Goal: Information Seeking & Learning: Check status

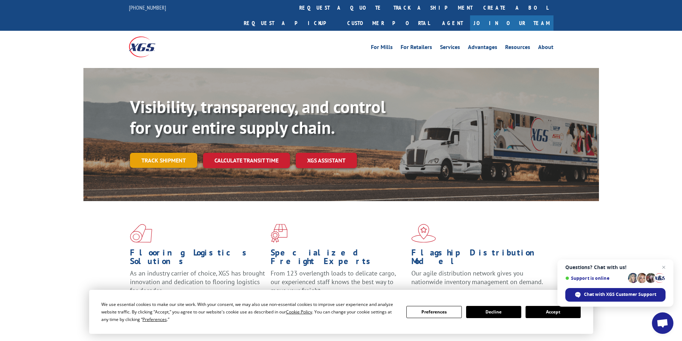
click at [165, 153] on link "Track shipment" at bounding box center [163, 160] width 67 height 15
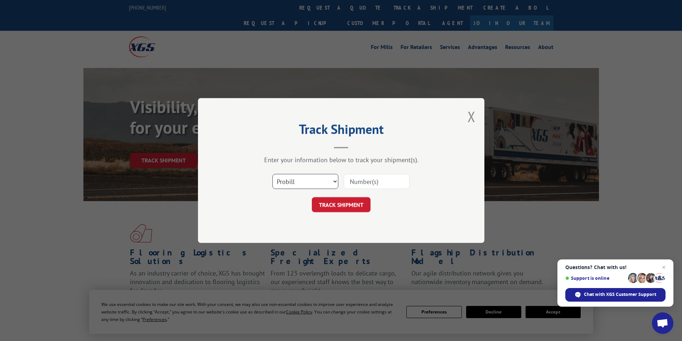
click at [334, 181] on select "Select category... Probill BOL PO" at bounding box center [305, 181] width 66 height 15
select select "bol"
click at [272, 174] on select "Select category... Probill BOL PO" at bounding box center [305, 181] width 66 height 15
click at [357, 180] on input at bounding box center [377, 181] width 66 height 15
type input "433753"
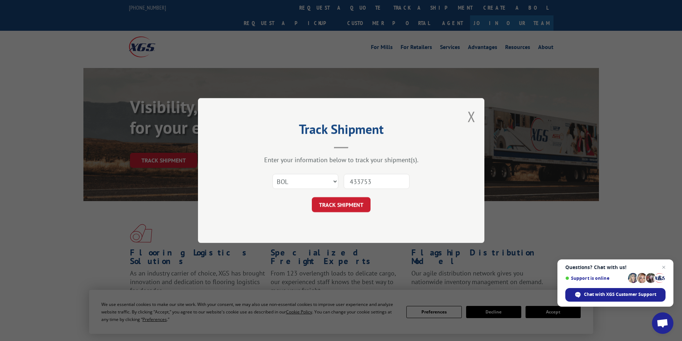
click button "TRACK SHIPMENT" at bounding box center [341, 204] width 59 height 15
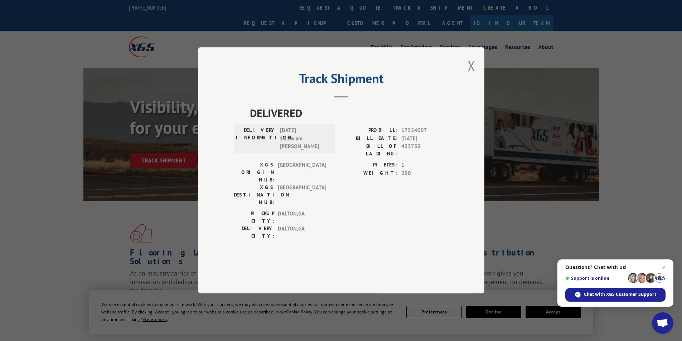
click at [165, 202] on div "Track Shipment DELIVERED DELIVERY INFORMATION: [DATE] 10:56 am [PERSON_NAME] PR…" at bounding box center [341, 170] width 682 height 341
click at [471, 75] on button "Close modal" at bounding box center [471, 65] width 8 height 19
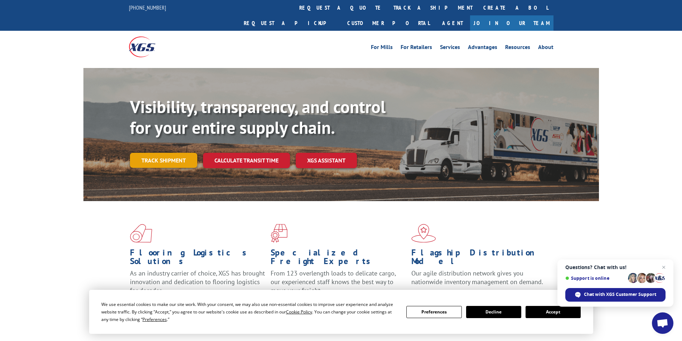
click at [156, 153] on link "Track shipment" at bounding box center [163, 160] width 67 height 15
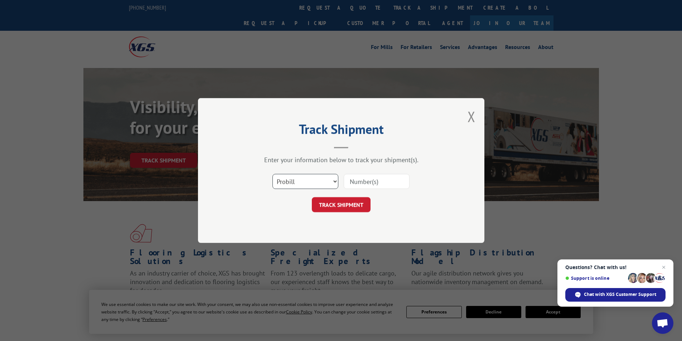
drag, startPoint x: 334, startPoint y: 182, endPoint x: 326, endPoint y: 188, distance: 10.0
click at [333, 183] on select "Select category... Probill BOL PO" at bounding box center [305, 181] width 66 height 15
select select "bol"
click at [272, 174] on select "Select category... Probill BOL PO" at bounding box center [305, 181] width 66 height 15
click at [383, 181] on input at bounding box center [377, 181] width 66 height 15
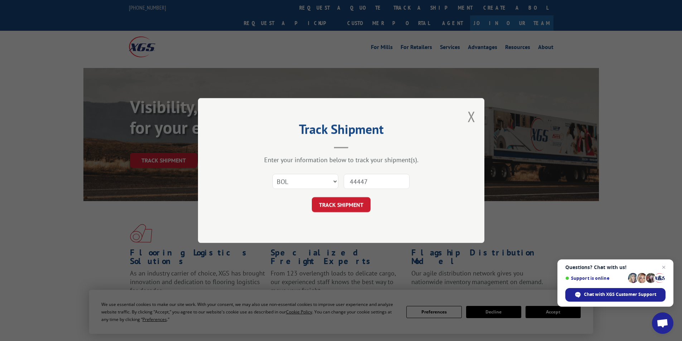
type input "444478"
click button "TRACK SHIPMENT" at bounding box center [341, 204] width 59 height 15
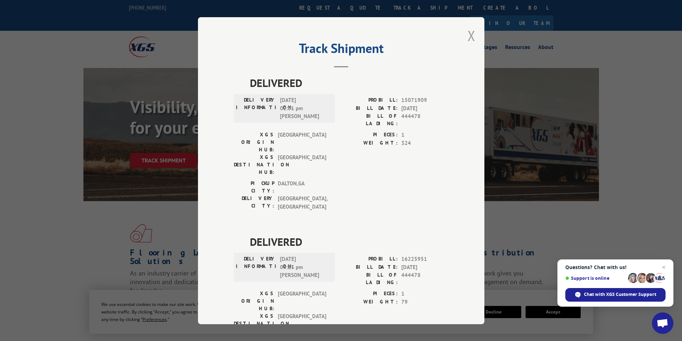
click at [468, 35] on button "Close modal" at bounding box center [471, 35] width 8 height 19
